Goal: Information Seeking & Learning: Learn about a topic

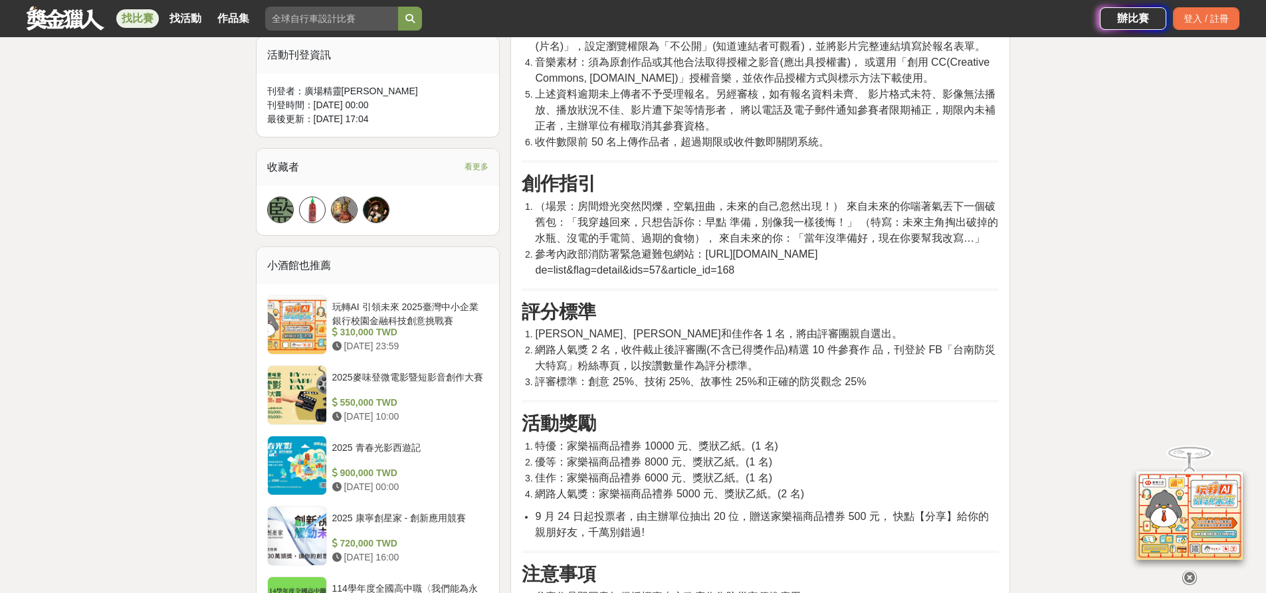
click at [9, 345] on div "大家都在看 2025 康寧創星家 - 創新應用競賽 [DATE] 16:00 2025國泰卓越獎助計畫 [DATE] 17:00 翻玩臺味好乳力-全國短影音創…" at bounding box center [633, 427] width 1266 height 2319
click at [565, 236] on span "（場景：房間燈光突然閃爍，空氣扭曲，未來的自己忽然出現！） 來自未來的你喘著氣丟下一個破舊包：「我穿越回來，只想告訴你：早點 準備，別像我一樣後悔！」 （特寫…" at bounding box center [766, 222] width 463 height 43
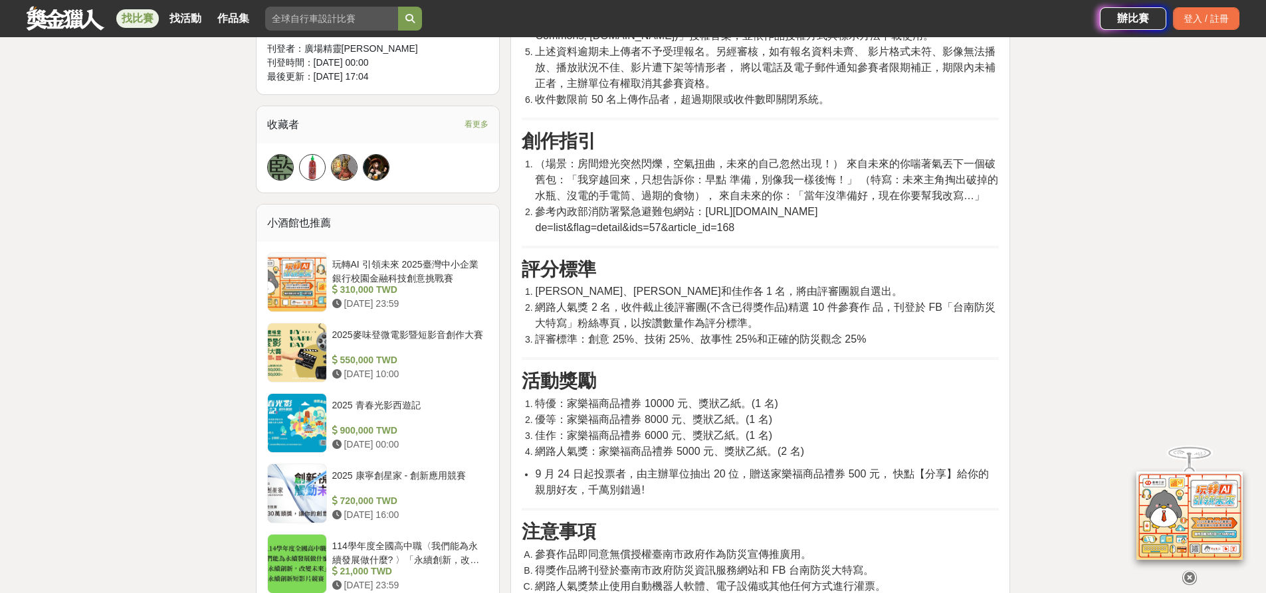
scroll to position [864, 0]
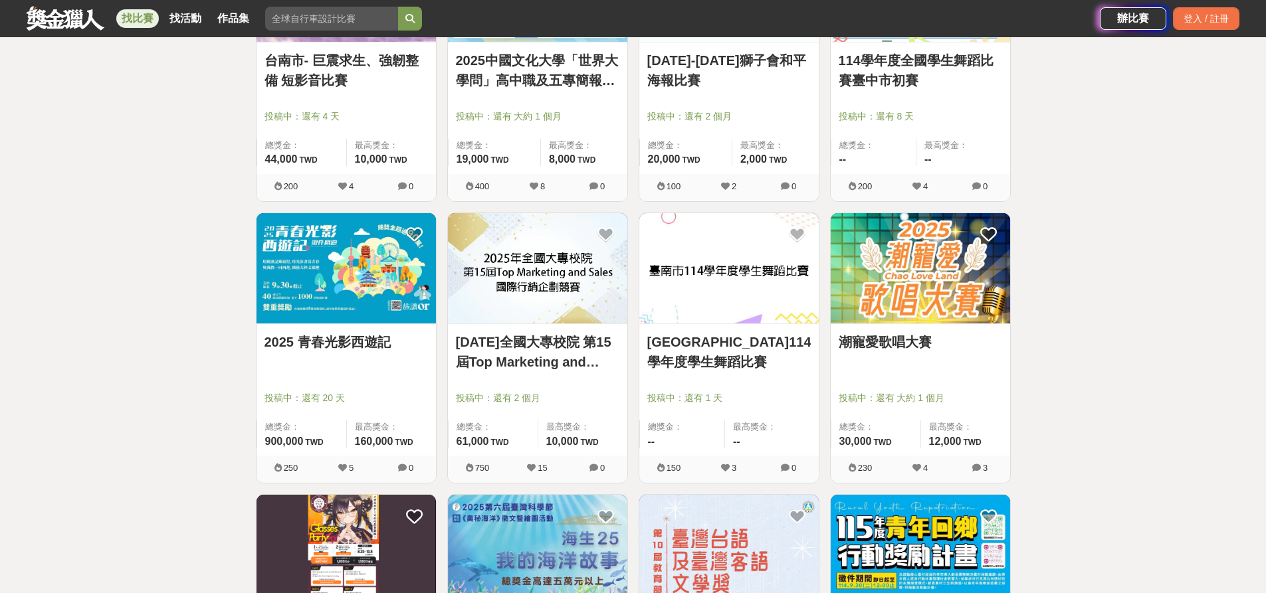
scroll to position [10527, 0]
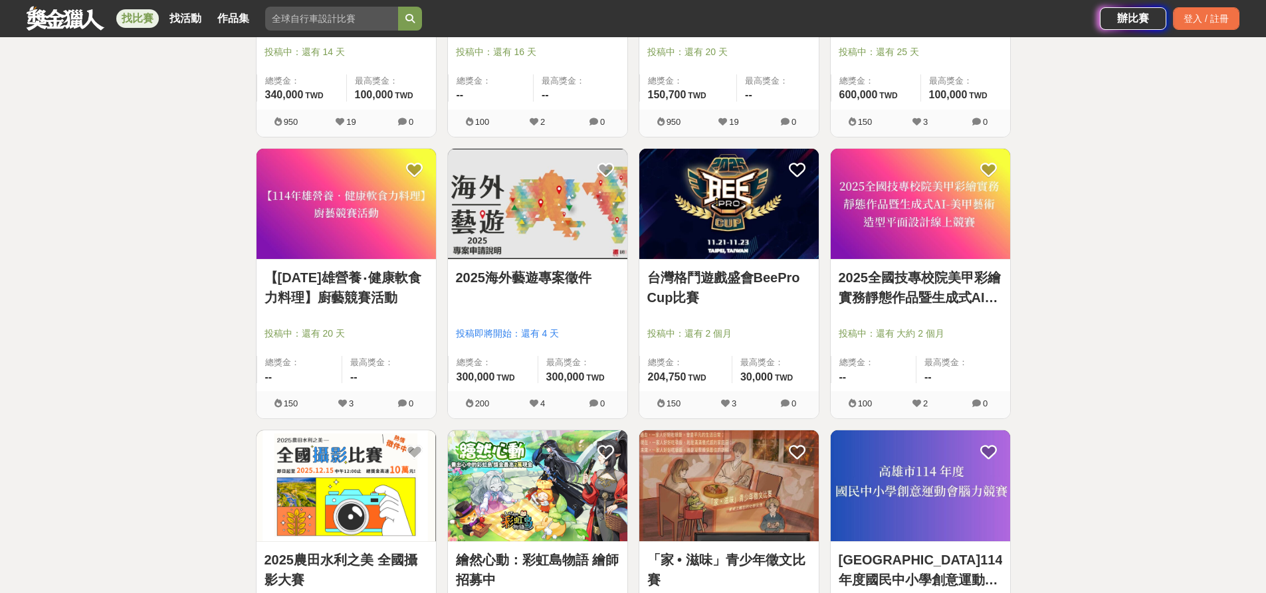
scroll to position [11656, 0]
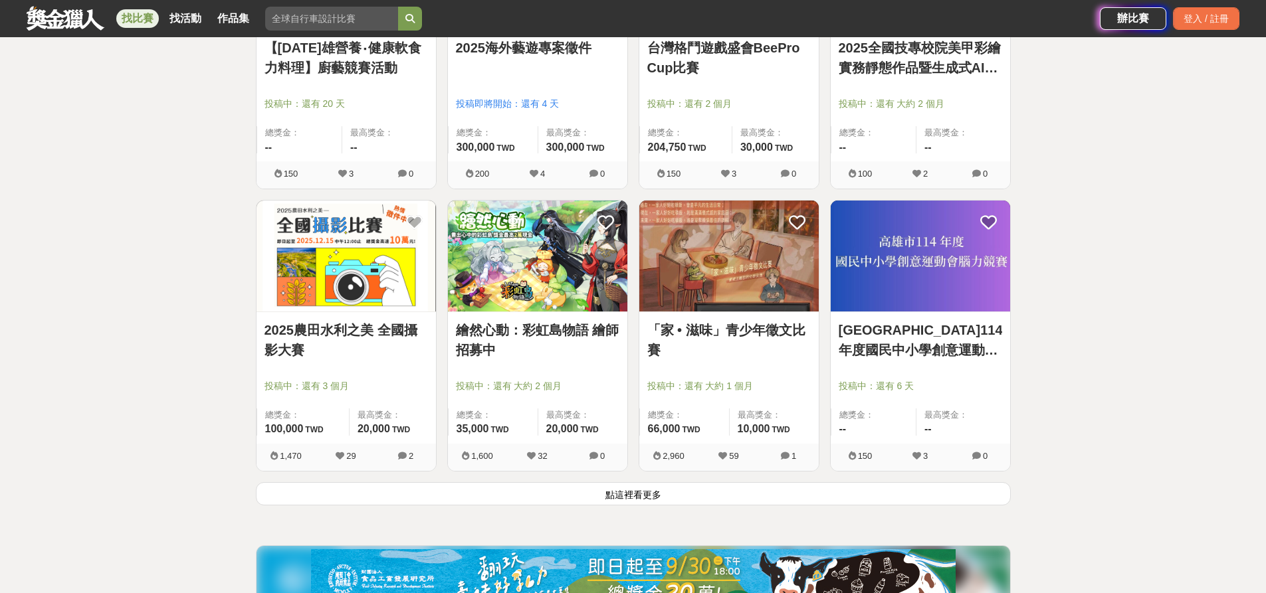
click at [545, 485] on button "點這裡看更多" at bounding box center [633, 493] width 755 height 23
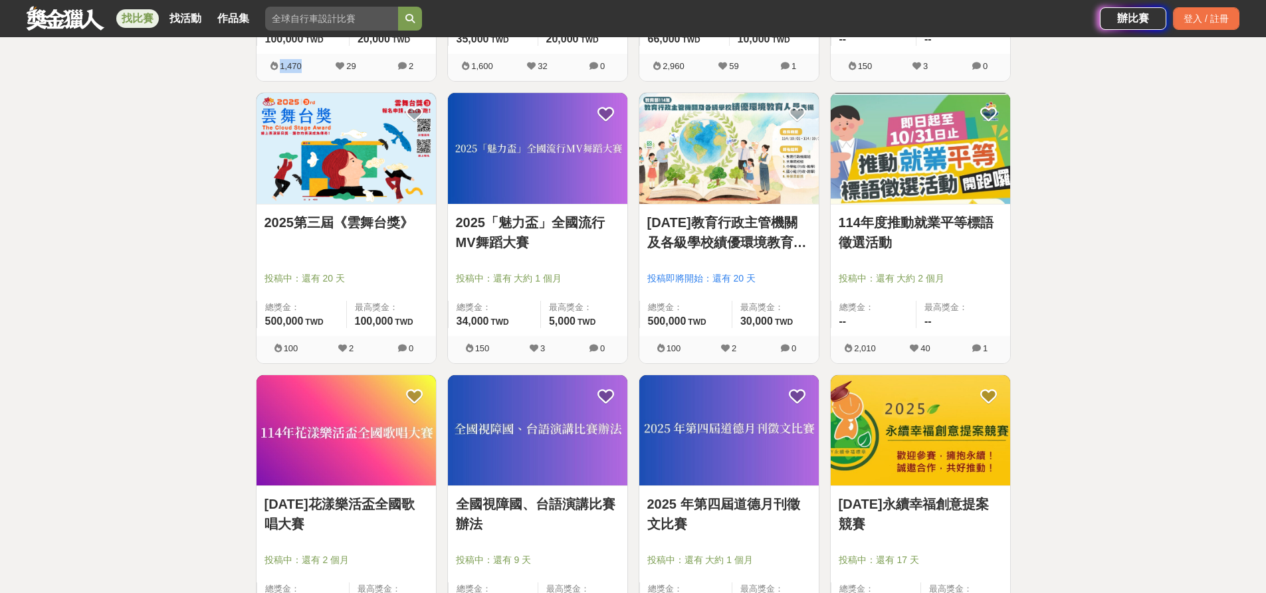
scroll to position [12055, 0]
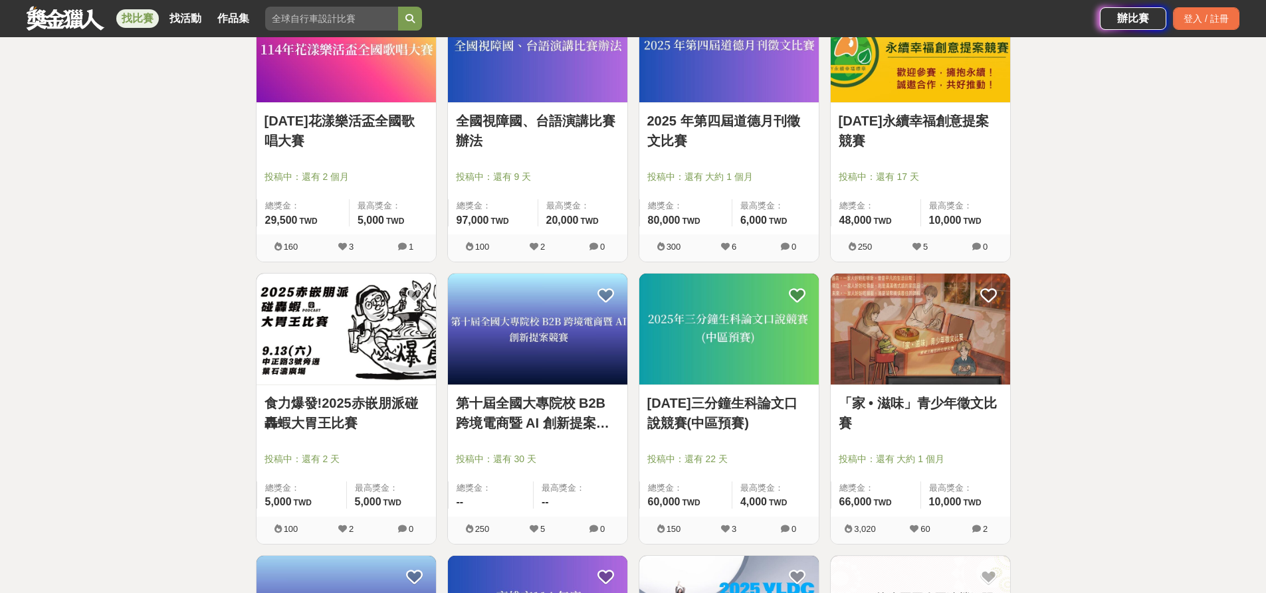
scroll to position [12520, 0]
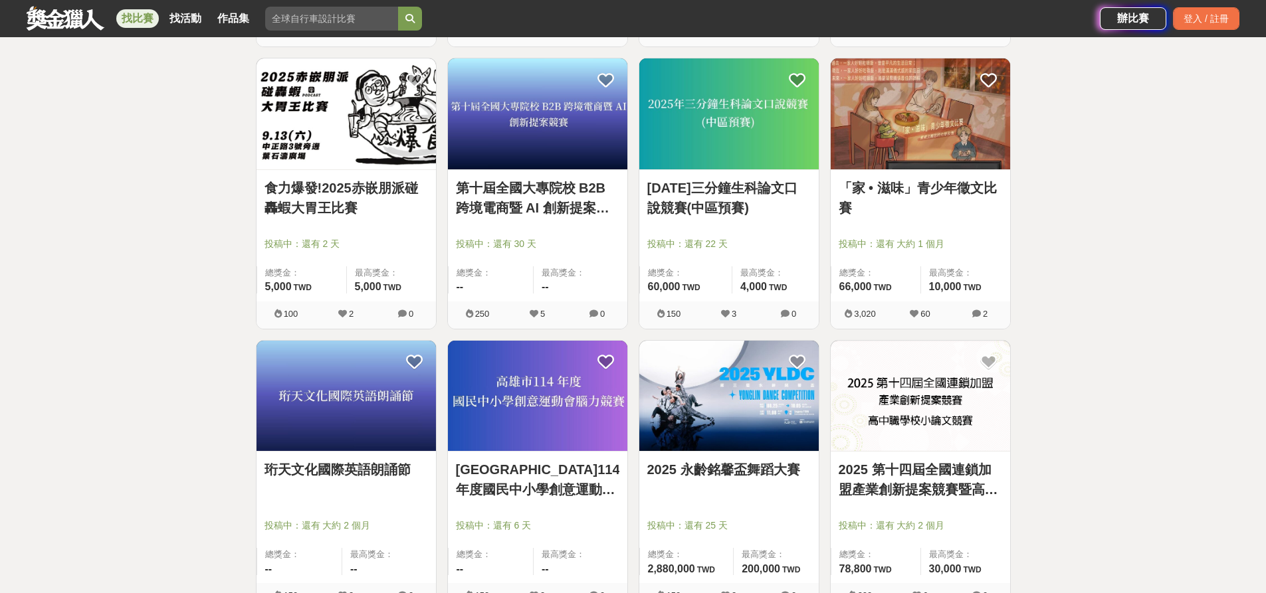
scroll to position [12652, 0]
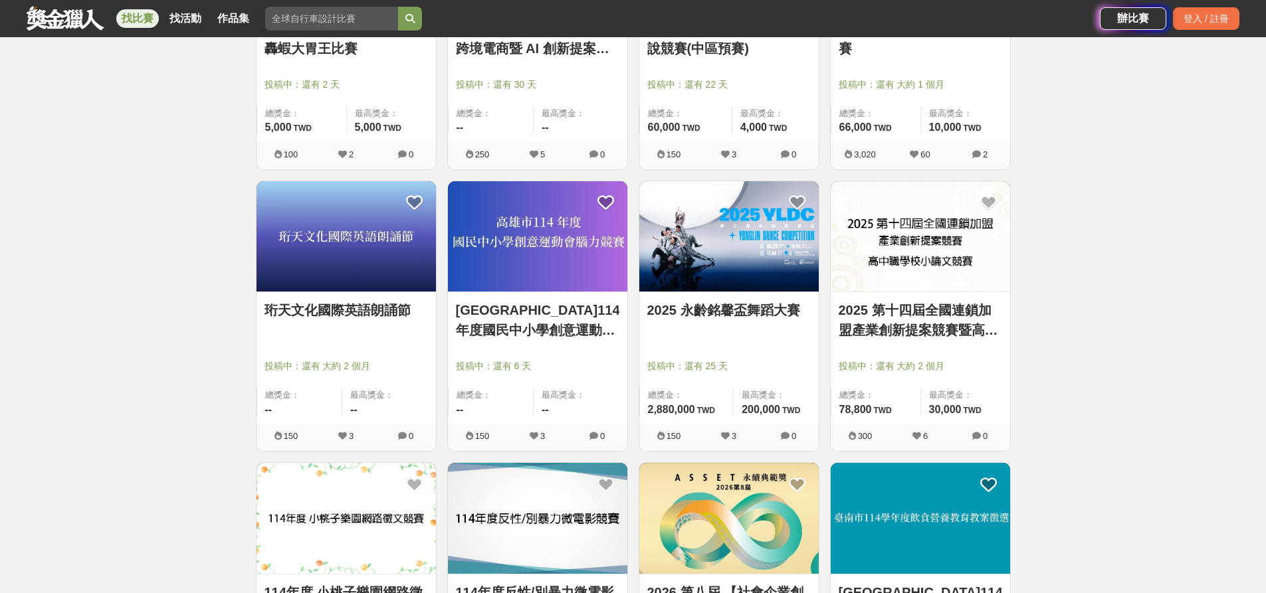
scroll to position [13051, 0]
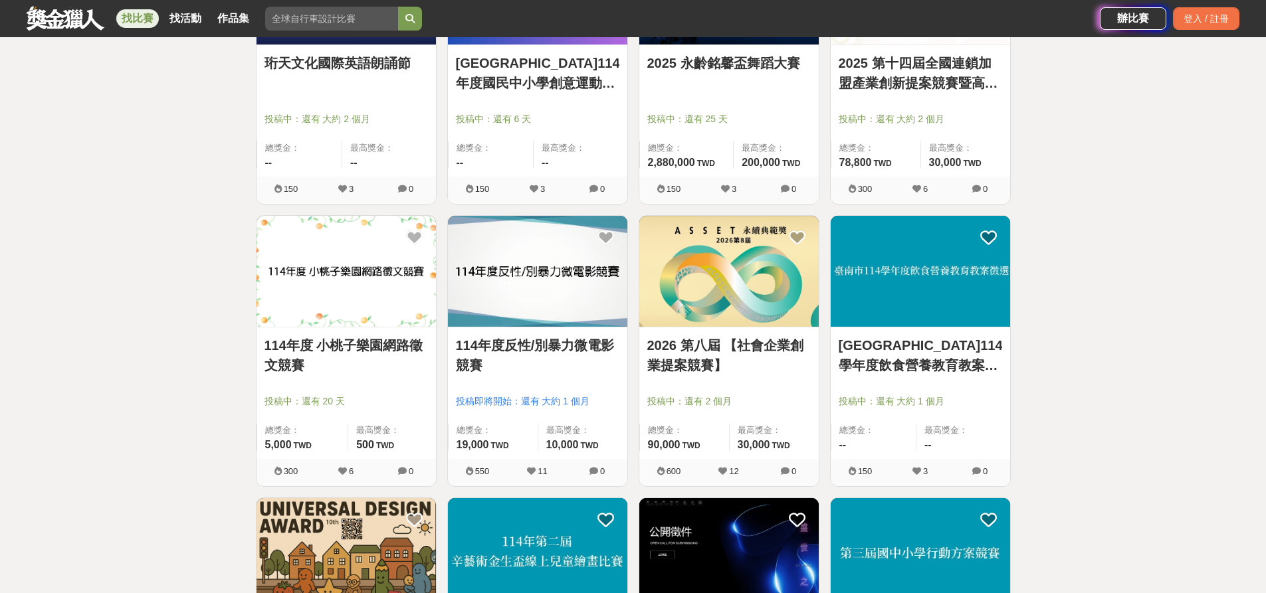
click at [589, 245] on img at bounding box center [537, 271] width 179 height 111
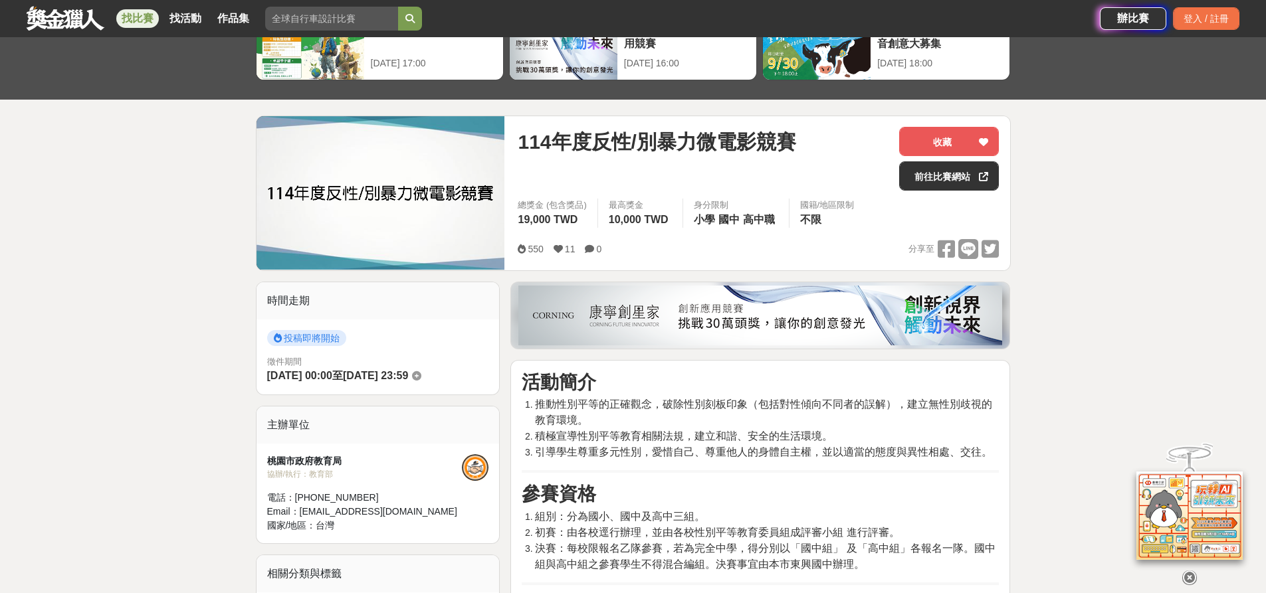
scroll to position [399, 0]
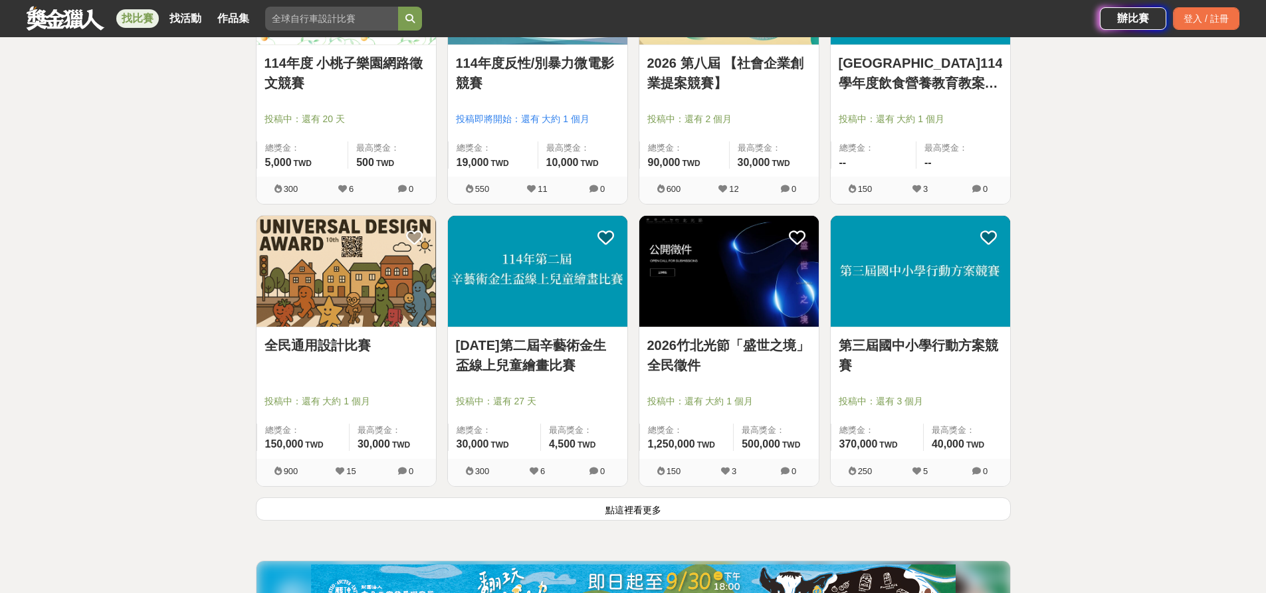
scroll to position [13338, 0]
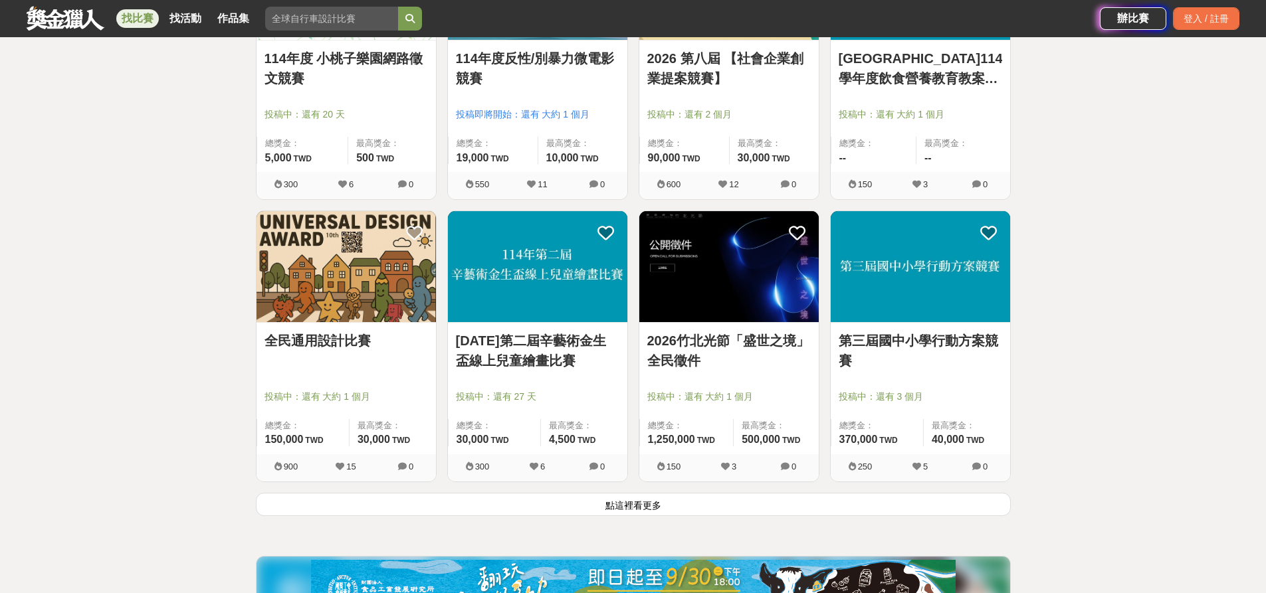
click at [625, 500] on button "點這裡看更多" at bounding box center [633, 504] width 755 height 23
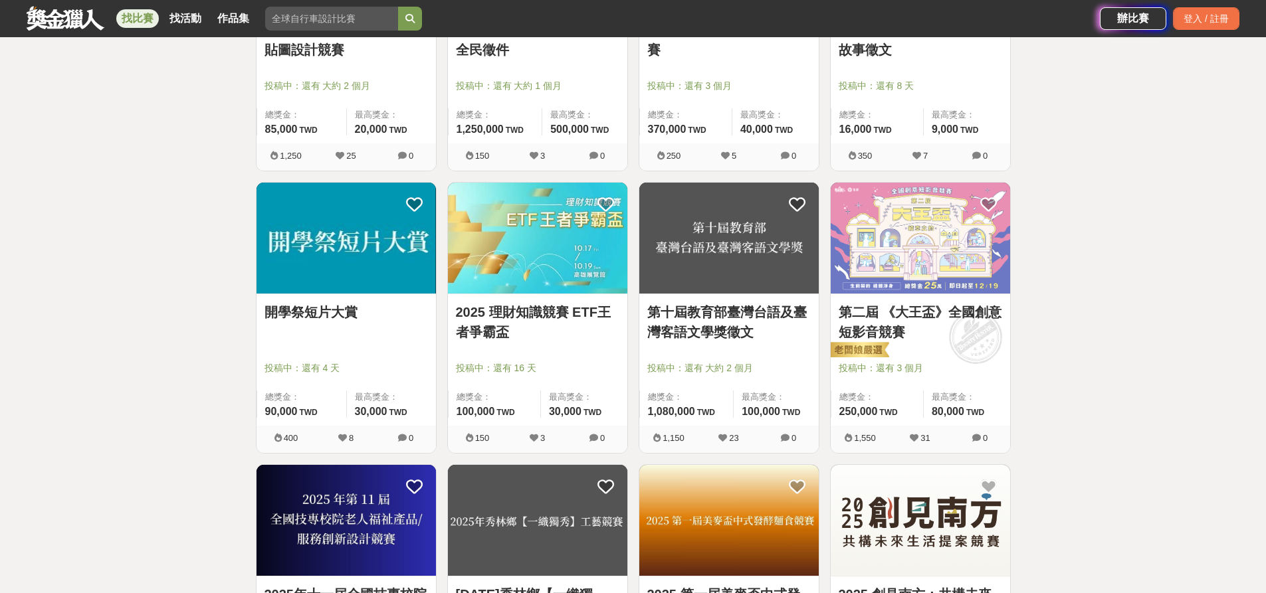
scroll to position [13936, 0]
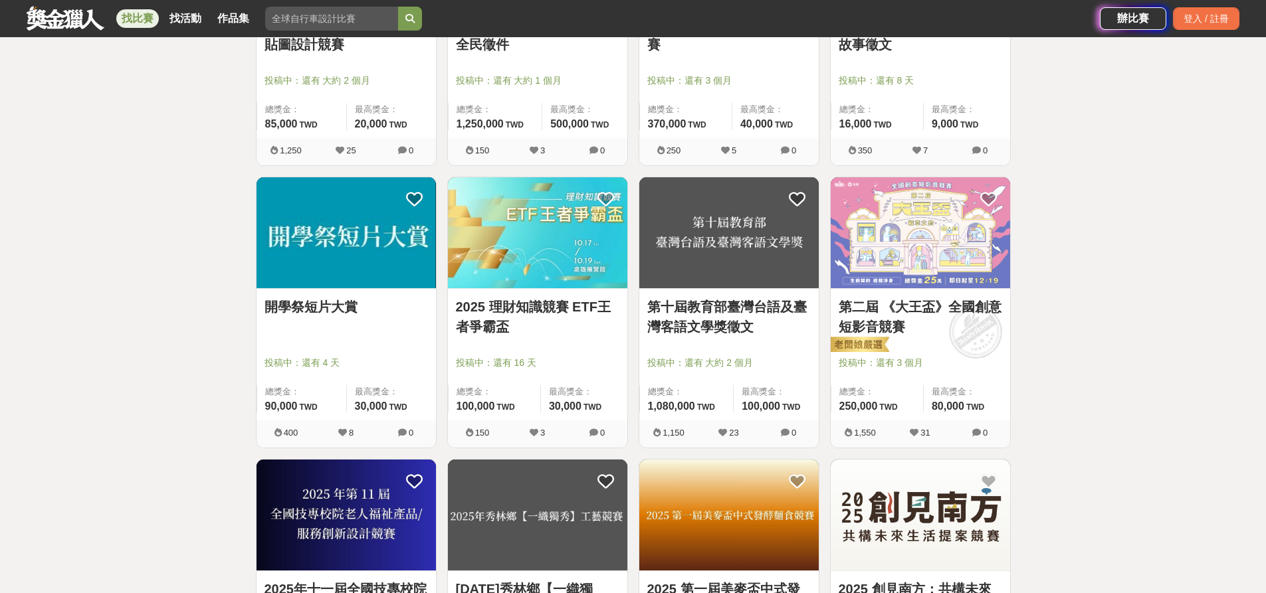
drag, startPoint x: 1118, startPoint y: 266, endPoint x: 1121, endPoint y: 273, distance: 7.8
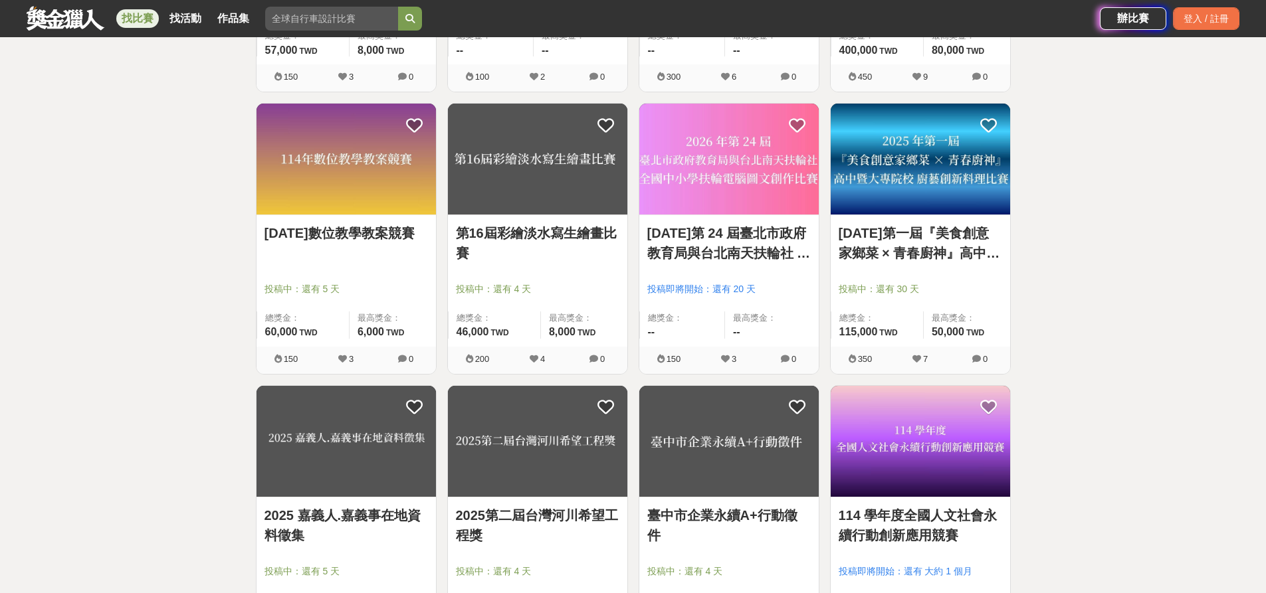
scroll to position [14999, 0]
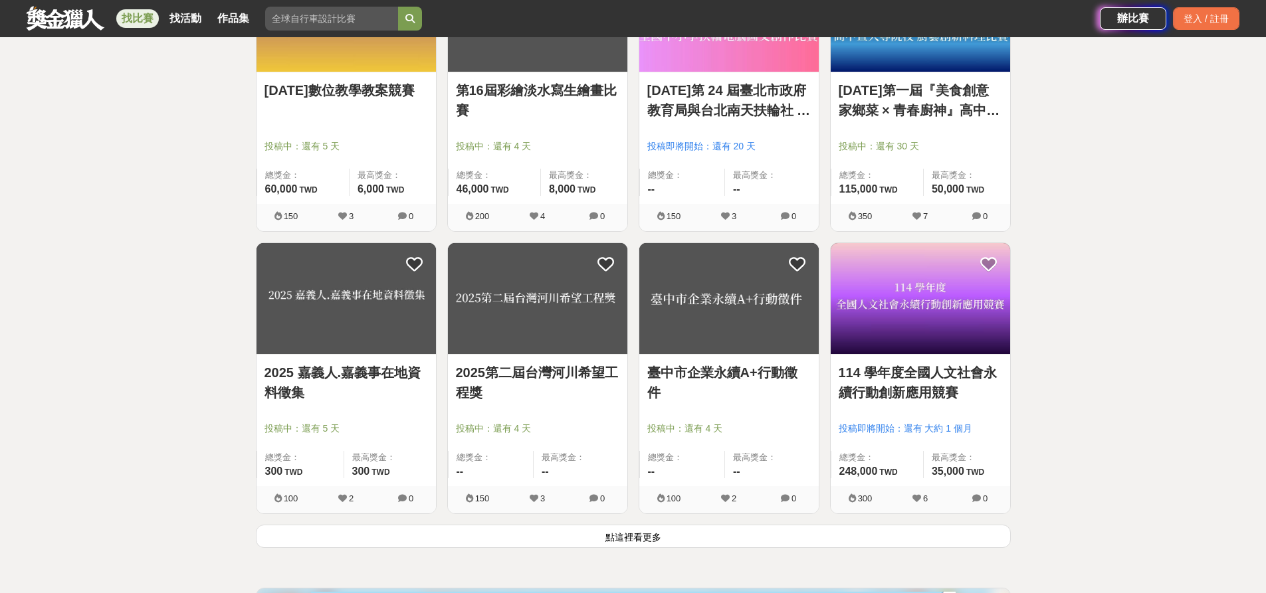
click at [484, 534] on button "點這裡看更多" at bounding box center [633, 536] width 755 height 23
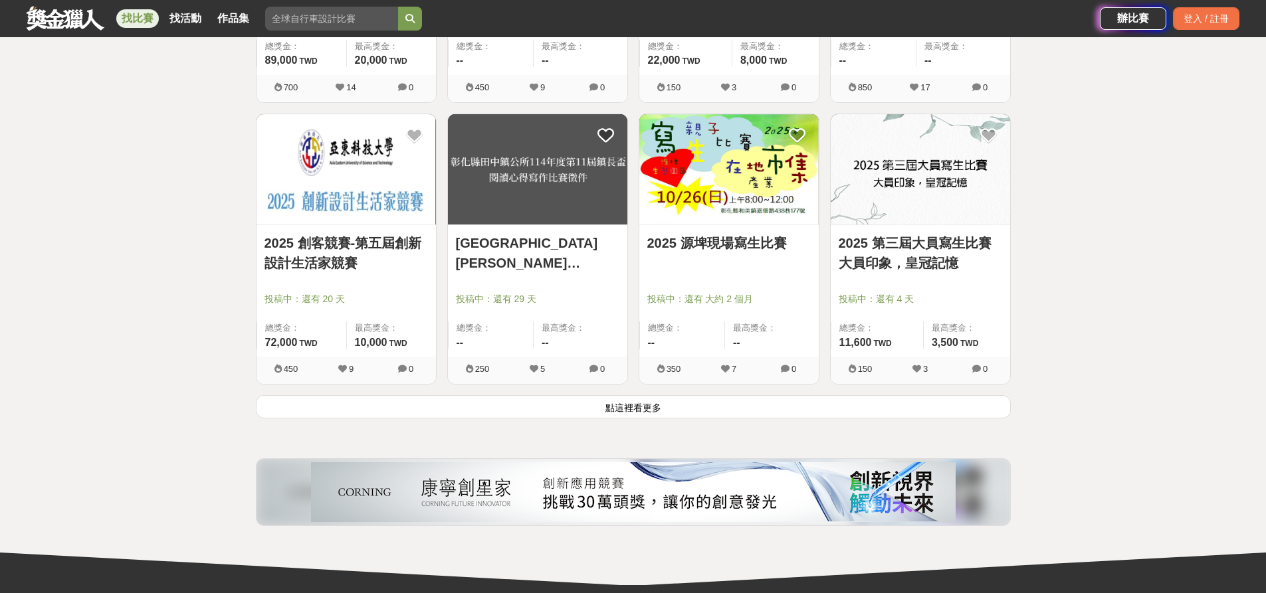
scroll to position [16859, 0]
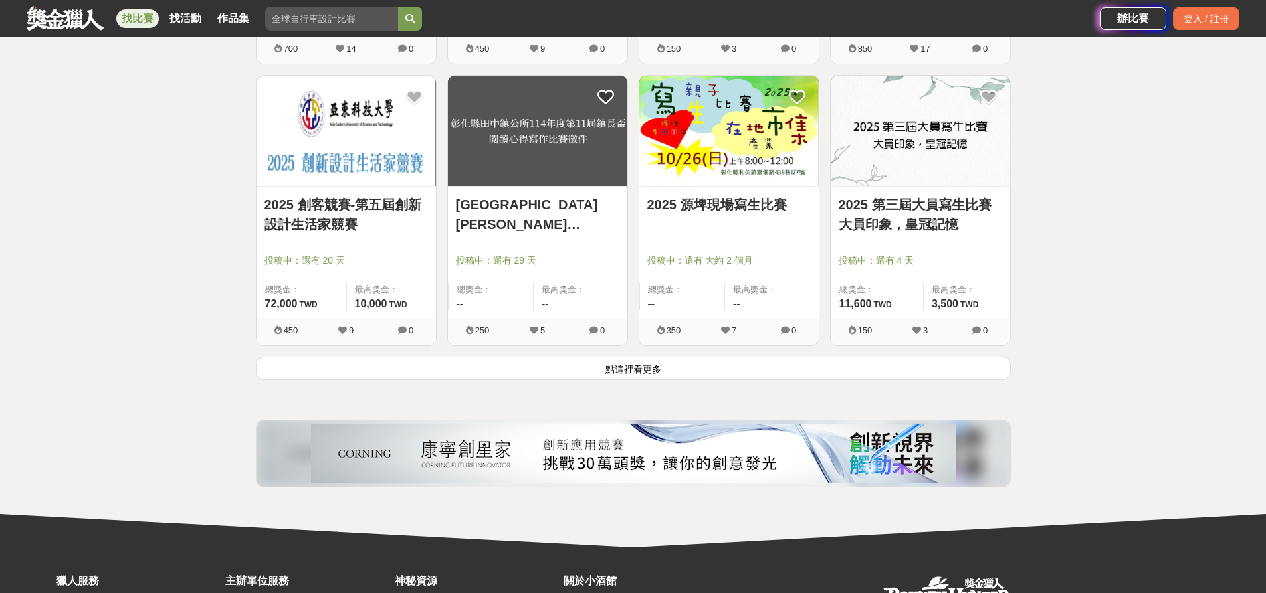
click at [480, 367] on button "點這裡看更多" at bounding box center [633, 368] width 755 height 23
